Goal: Navigation & Orientation: Find specific page/section

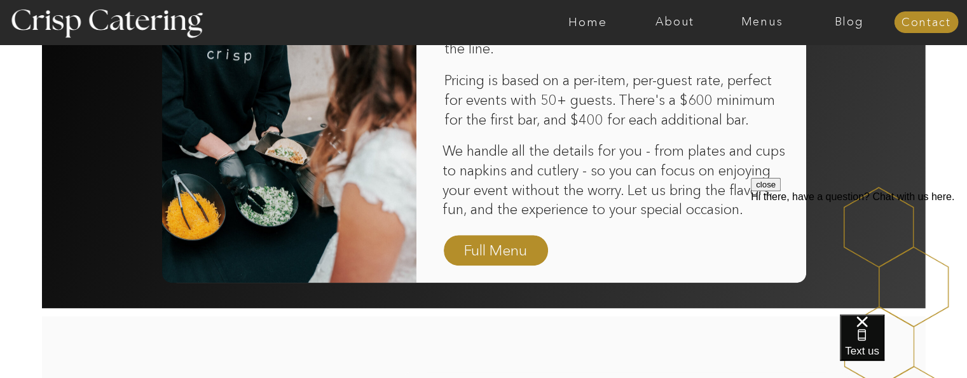
scroll to position [942, 0]
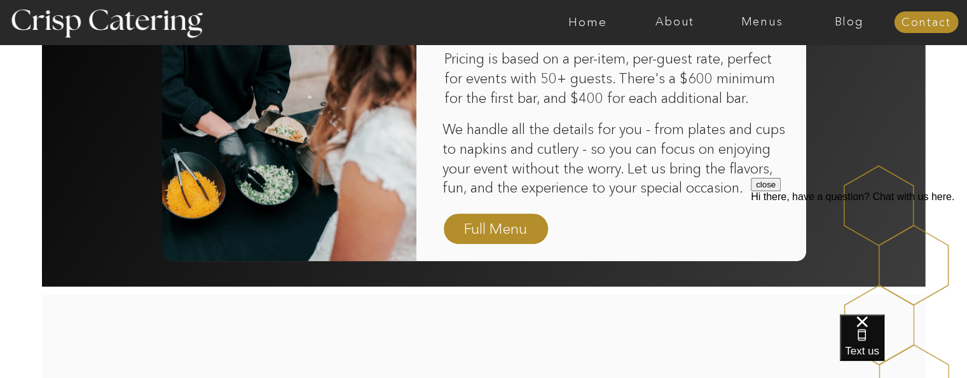
click at [498, 229] on nav "Full Menu" at bounding box center [496, 230] width 74 height 22
click at [500, 226] on div at bounding box center [486, 94] width 639 height 336
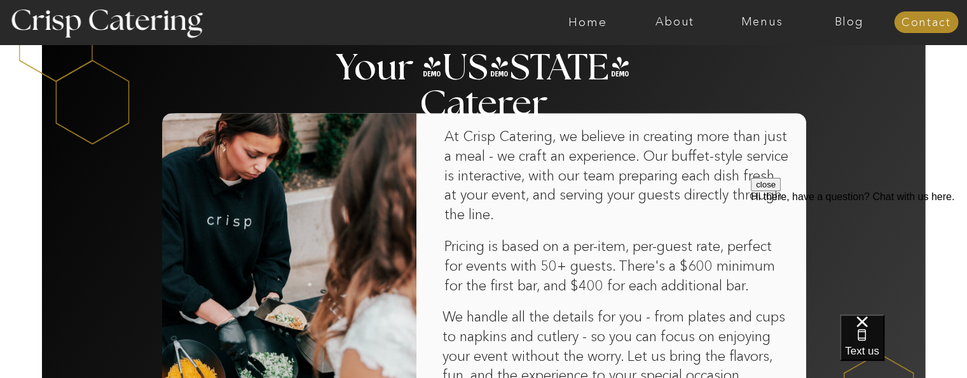
scroll to position [751, 0]
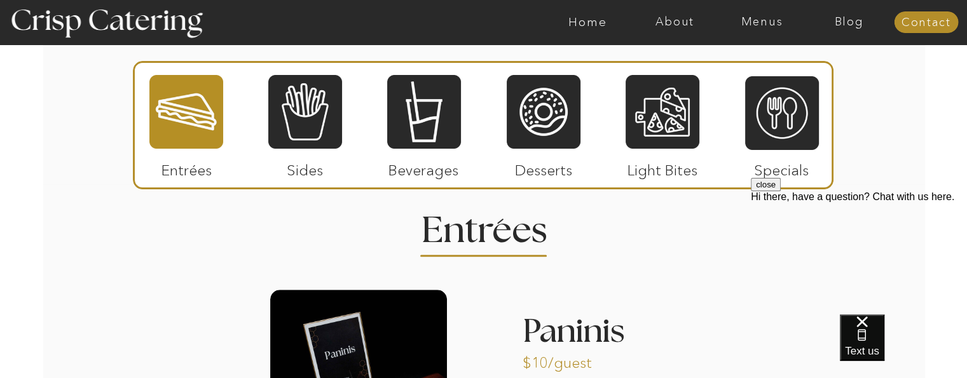
scroll to position [1080, 0]
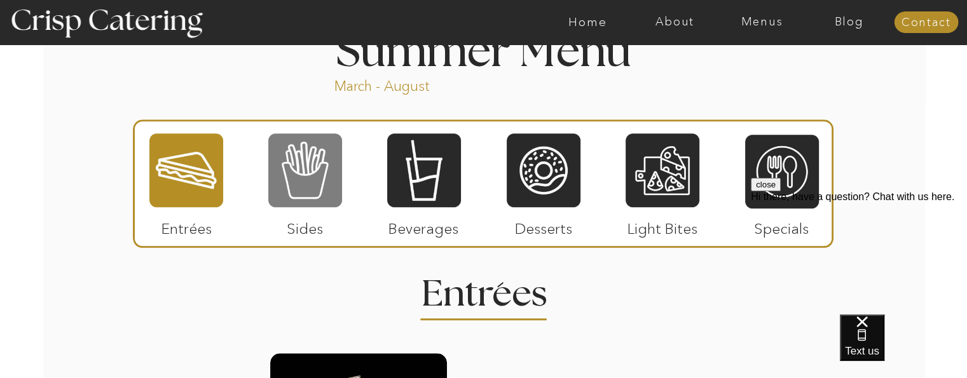
click at [304, 174] on div at bounding box center [305, 170] width 74 height 76
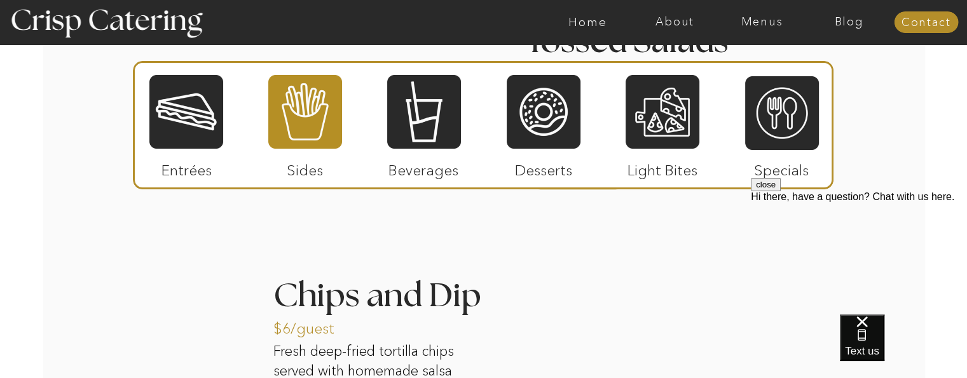
scroll to position [1462, 0]
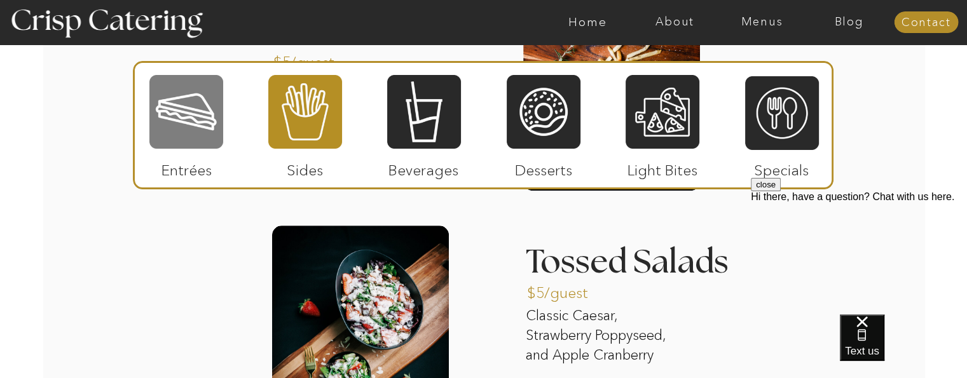
click at [182, 137] on div at bounding box center [186, 112] width 74 height 76
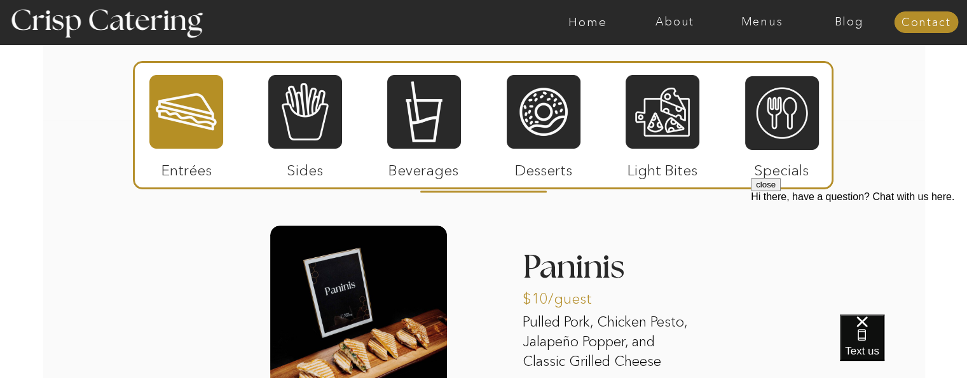
scroll to position [1207, 0]
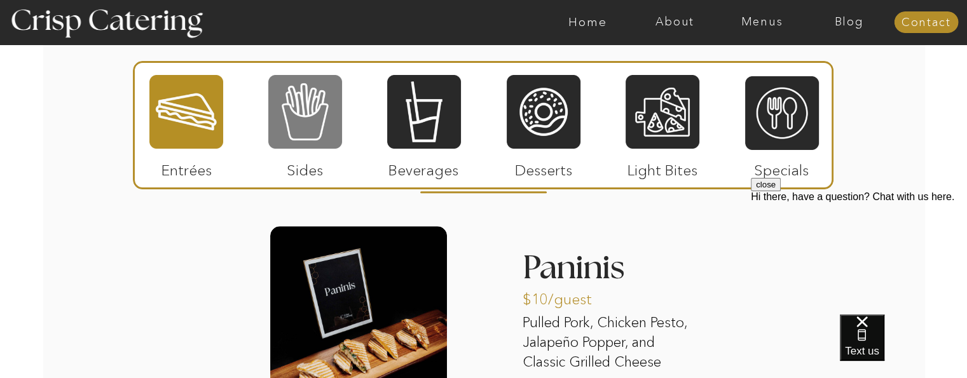
click at [290, 102] on div at bounding box center [305, 112] width 74 height 76
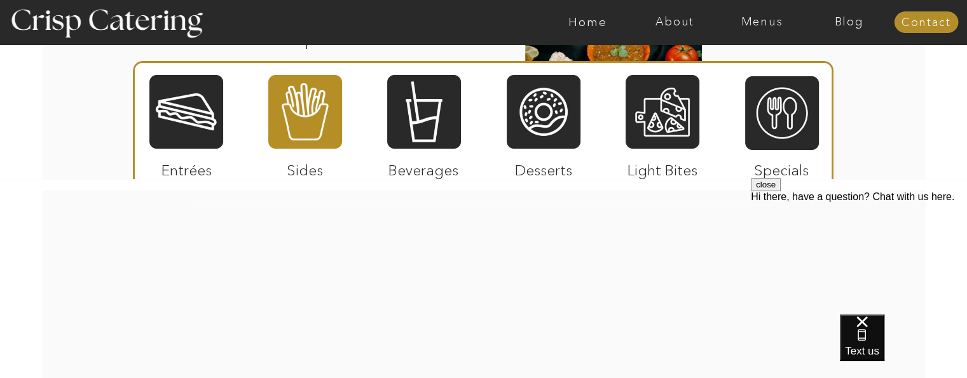
scroll to position [1652, 0]
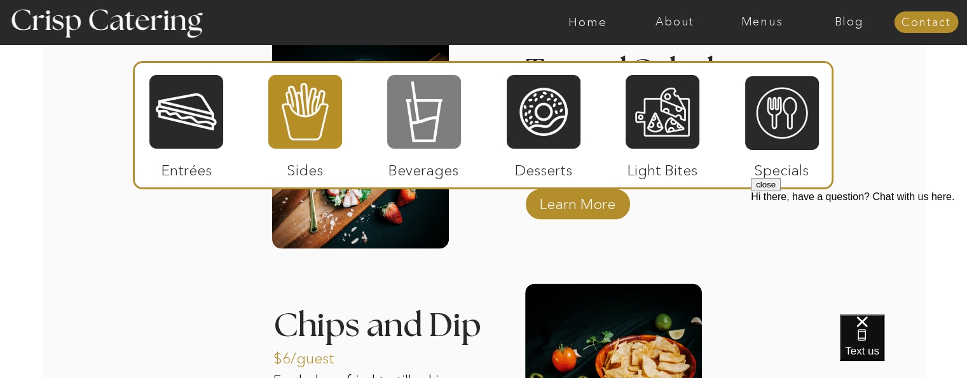
click at [397, 133] on div at bounding box center [424, 112] width 74 height 76
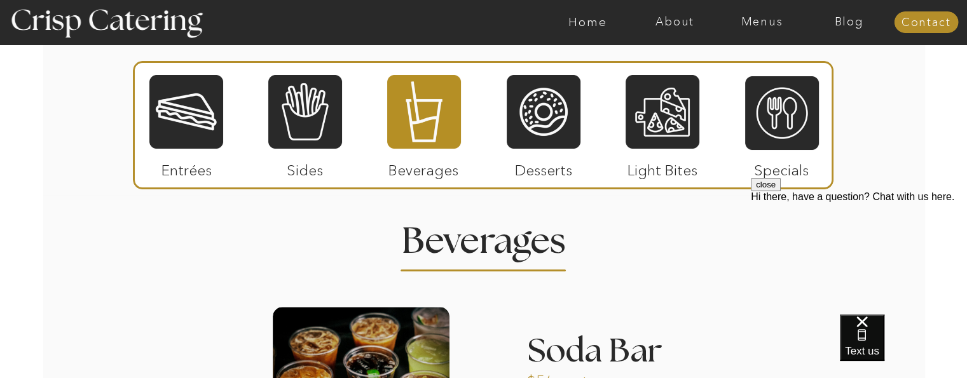
scroll to position [1080, 0]
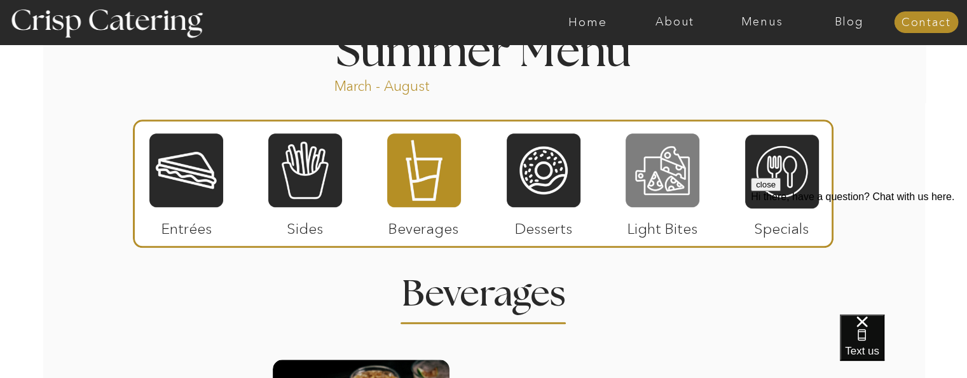
click at [656, 186] on div at bounding box center [662, 170] width 74 height 76
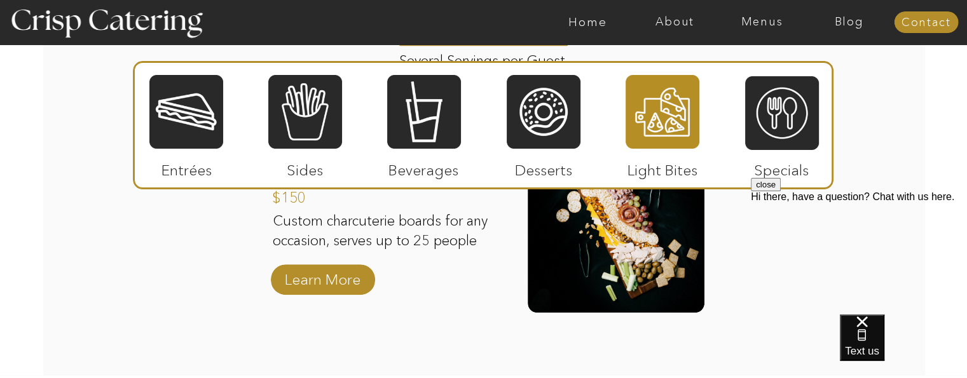
scroll to position [1358, 0]
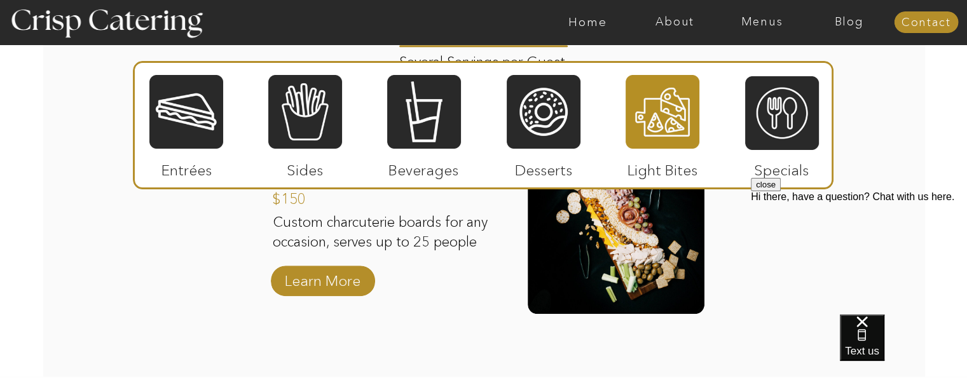
click at [755, 12] on div at bounding box center [533, 22] width 2015 height 44
click at [755, 20] on nav "Menus" at bounding box center [761, 22] width 87 height 13
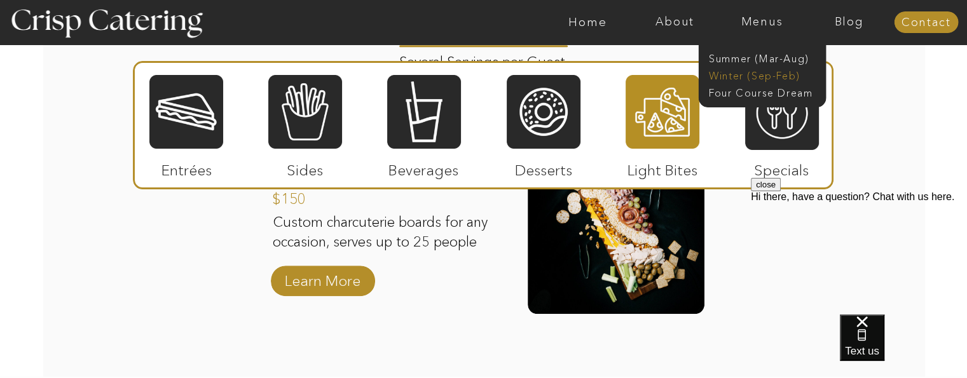
click at [742, 79] on nav "Winter (Sep-Feb)" at bounding box center [761, 75] width 104 height 12
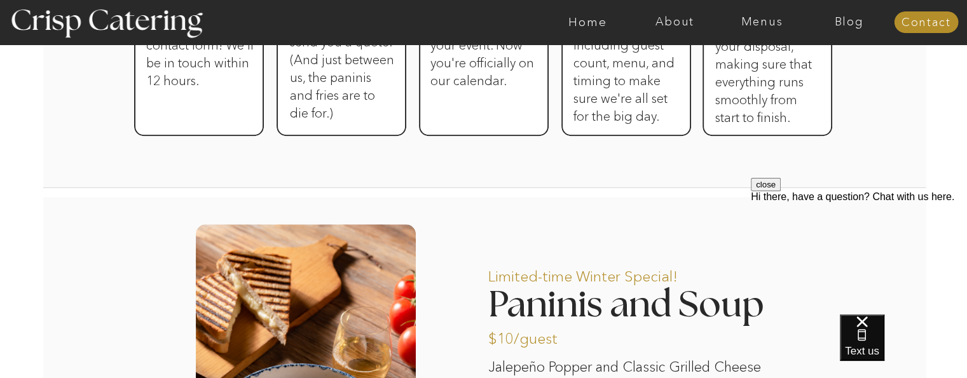
scroll to position [635, 0]
